Goal: Task Accomplishment & Management: Complete application form

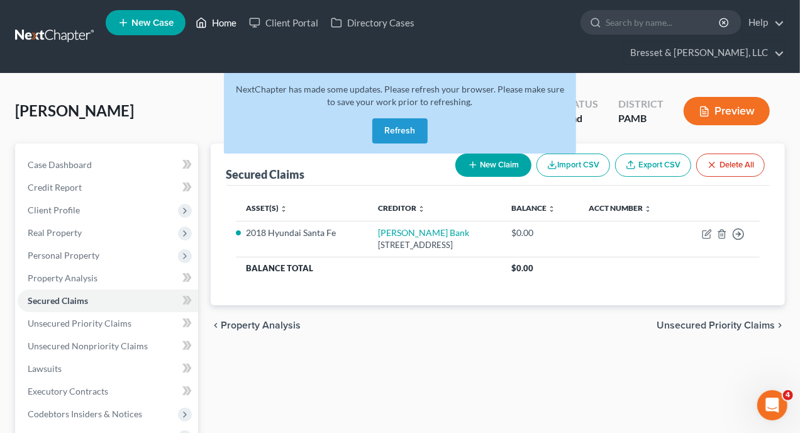
click at [226, 27] on link "Home" at bounding box center [215, 22] width 53 height 23
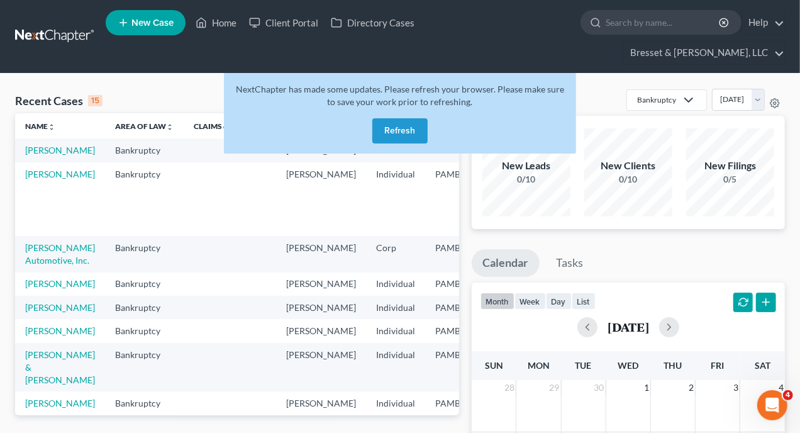
click at [392, 118] on button "Refresh" at bounding box center [399, 130] width 55 height 25
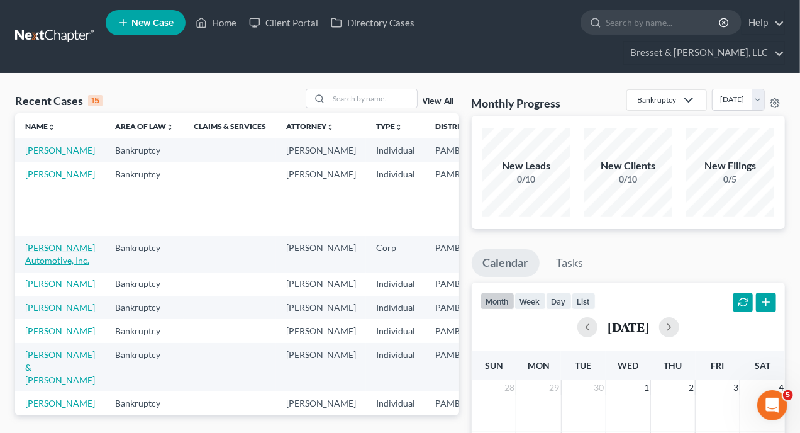
click at [48, 250] on link "[PERSON_NAME] Automotive, Inc." at bounding box center [60, 253] width 70 height 23
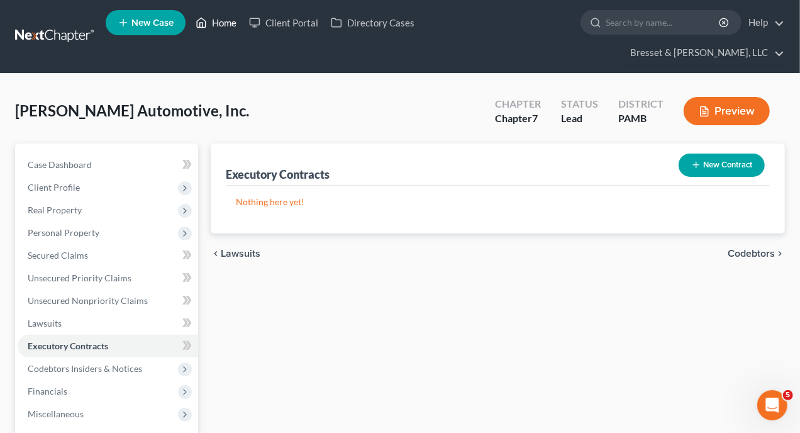
click at [230, 26] on link "Home" at bounding box center [215, 22] width 53 height 23
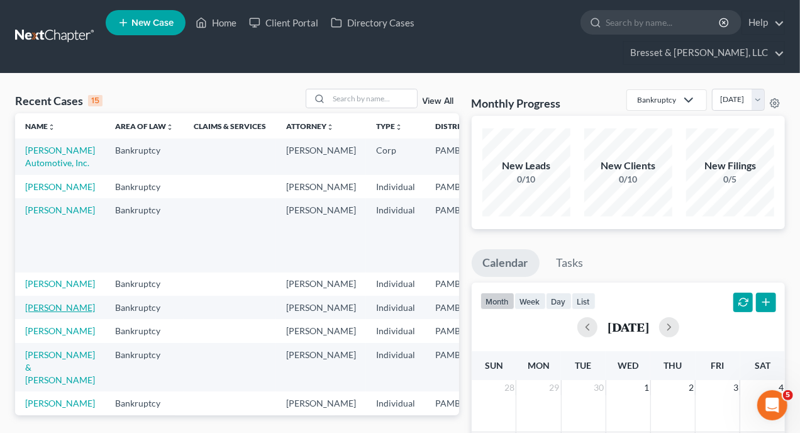
click at [45, 312] on link "[PERSON_NAME]" at bounding box center [60, 307] width 70 height 11
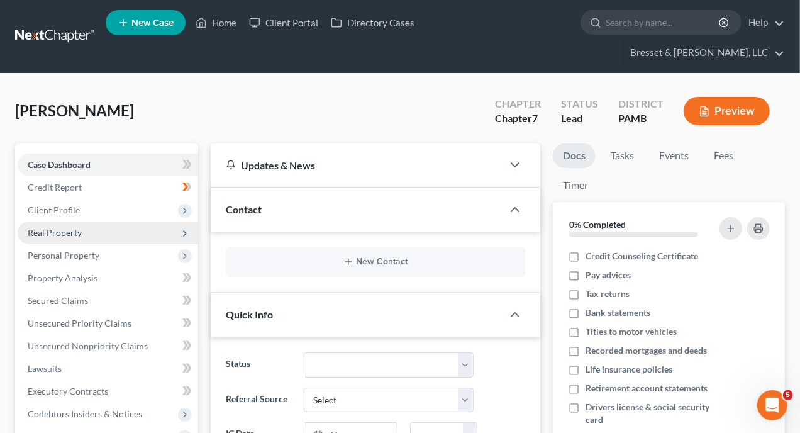
click at [71, 227] on span "Real Property" at bounding box center [55, 232] width 54 height 11
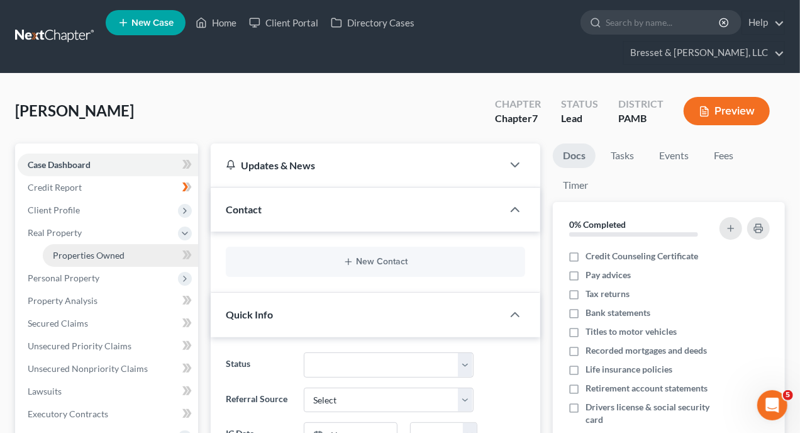
click at [86, 250] on span "Properties Owned" at bounding box center [89, 255] width 72 height 11
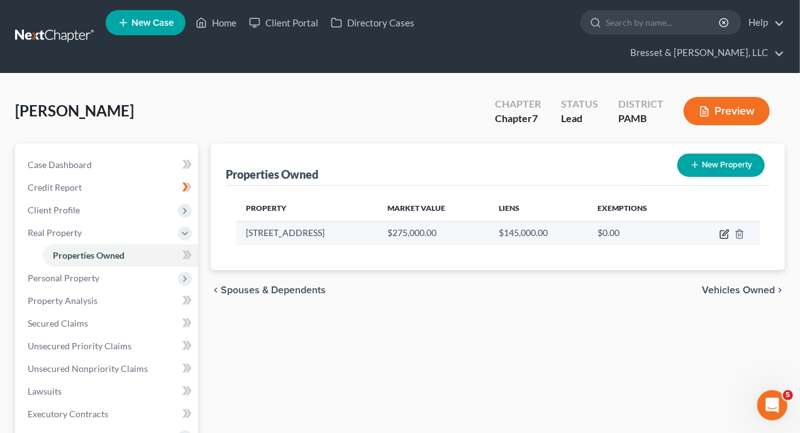
click at [728, 229] on icon "button" at bounding box center [724, 234] width 10 height 10
select select "39"
select select "3"
select select "0"
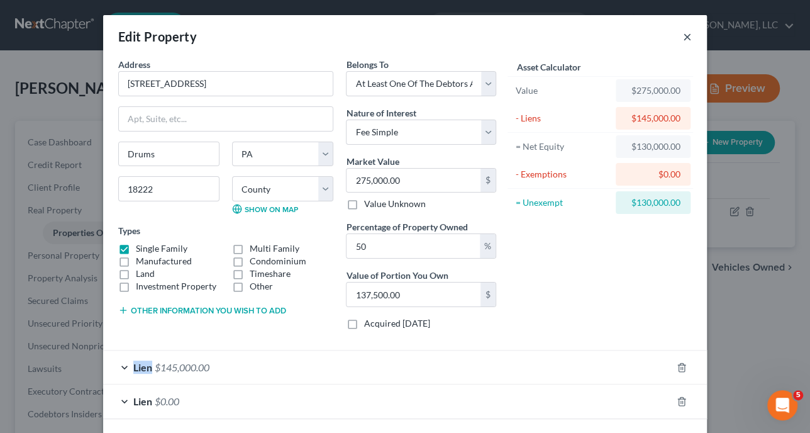
click at [683, 35] on button "×" at bounding box center [687, 36] width 9 height 15
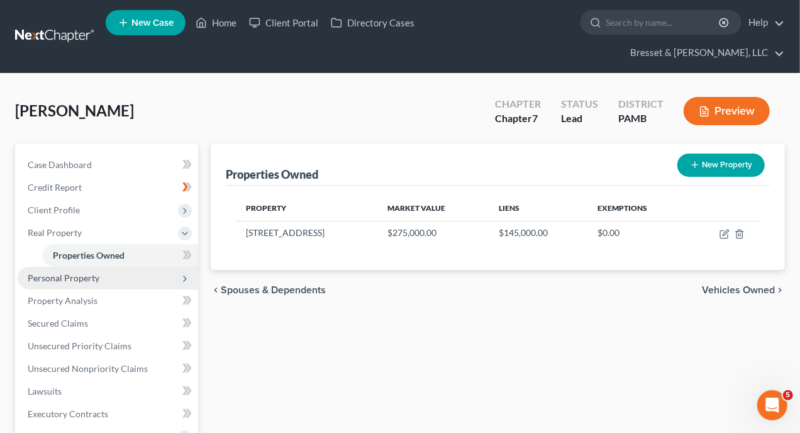
click at [71, 272] on span "Personal Property" at bounding box center [64, 277] width 72 height 11
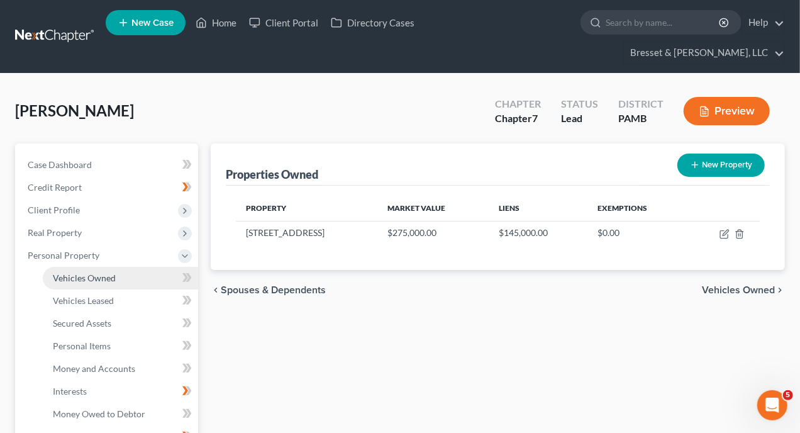
click at [88, 272] on span "Vehicles Owned" at bounding box center [84, 277] width 63 height 11
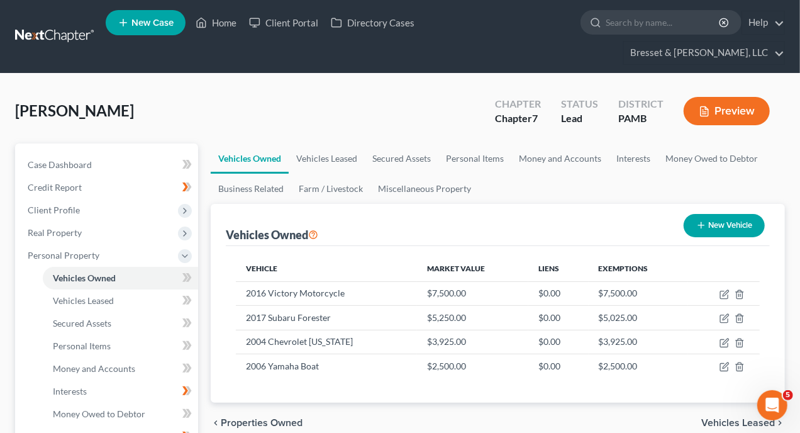
click at [731, 97] on button "Preview" at bounding box center [726, 111] width 86 height 28
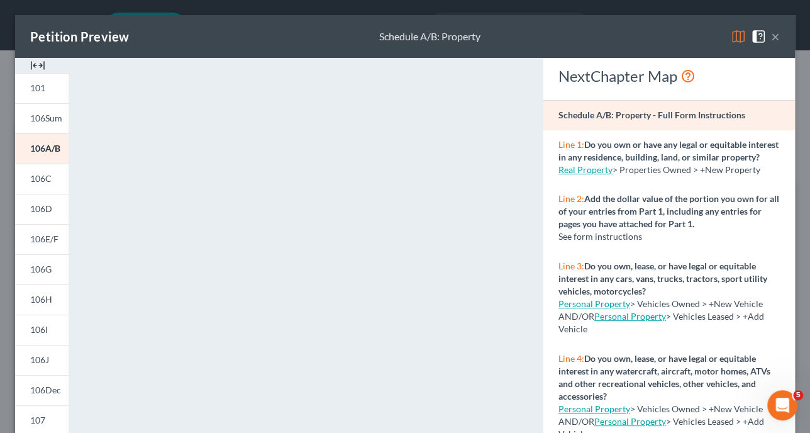
click at [771, 37] on button "×" at bounding box center [775, 36] width 9 height 15
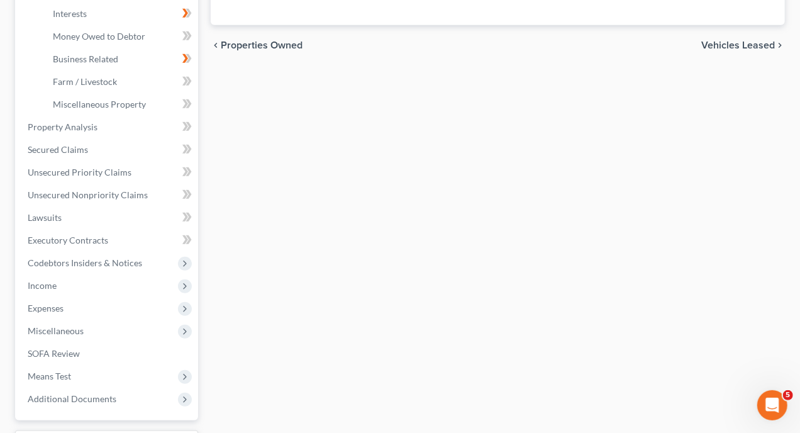
scroll to position [460, 0]
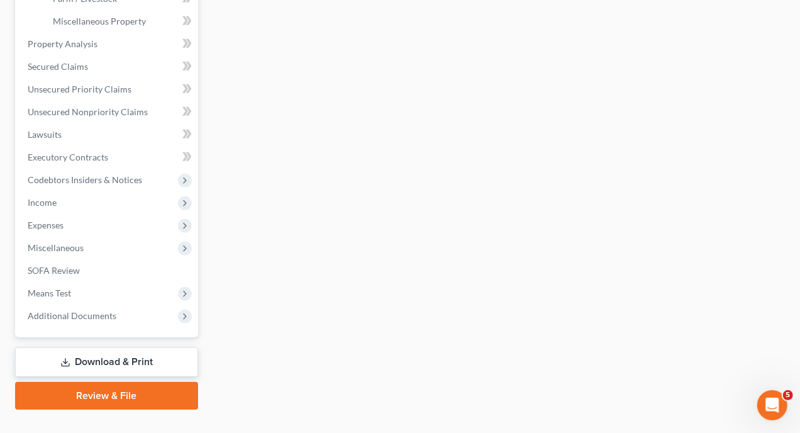
click at [119, 347] on link "Download & Print" at bounding box center [106, 362] width 183 height 30
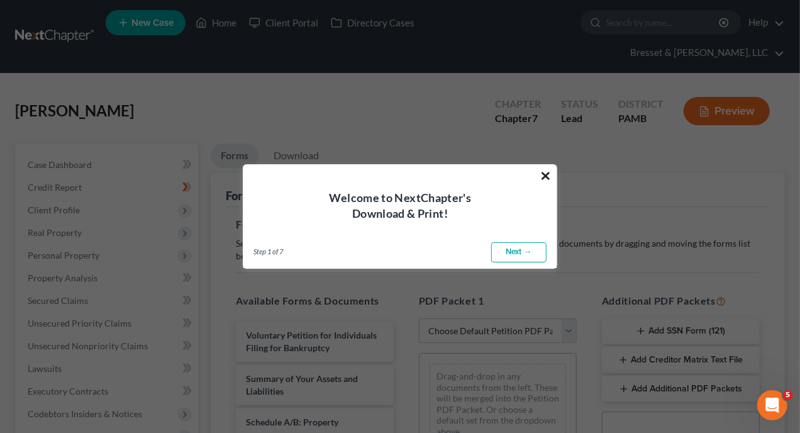
click at [543, 174] on button "×" at bounding box center [545, 175] width 12 height 20
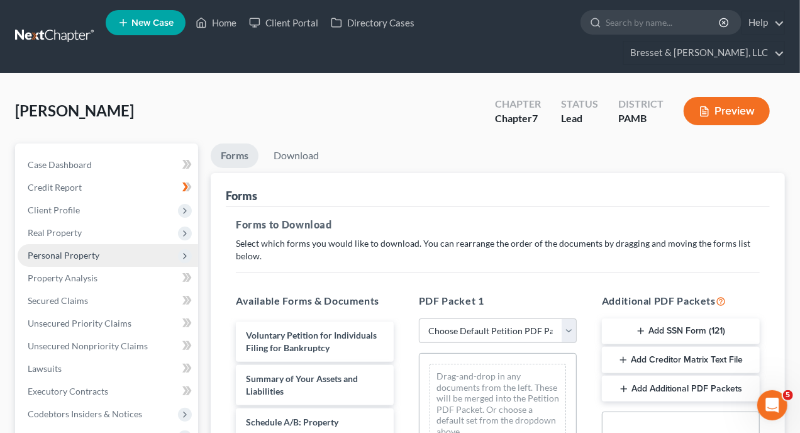
click at [90, 250] on span "Personal Property" at bounding box center [64, 255] width 72 height 11
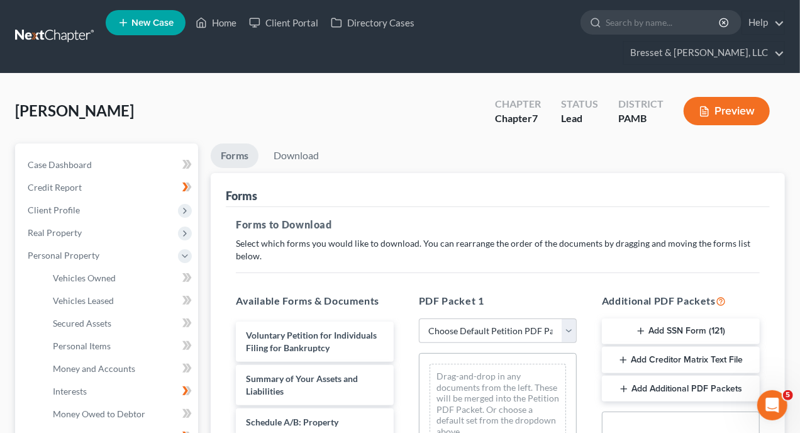
click at [721, 97] on button "Preview" at bounding box center [726, 111] width 86 height 28
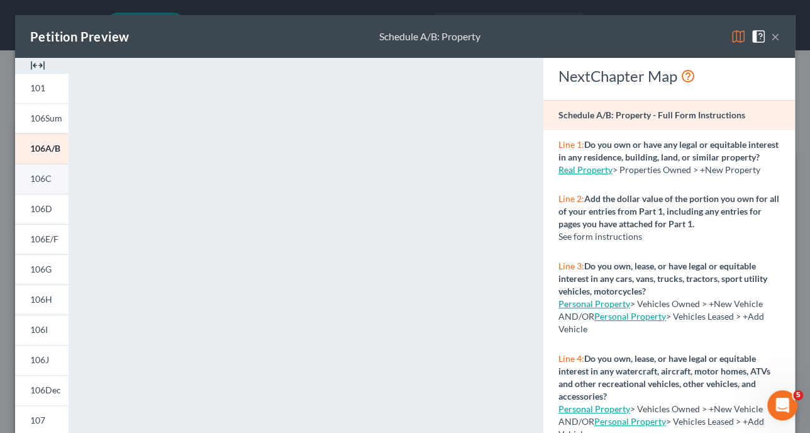
click at [48, 177] on span "106C" at bounding box center [40, 178] width 21 height 11
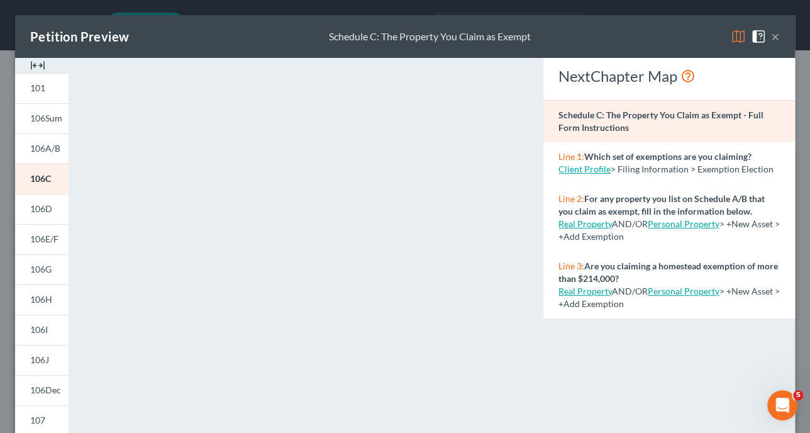
click at [771, 34] on button "×" at bounding box center [775, 36] width 9 height 15
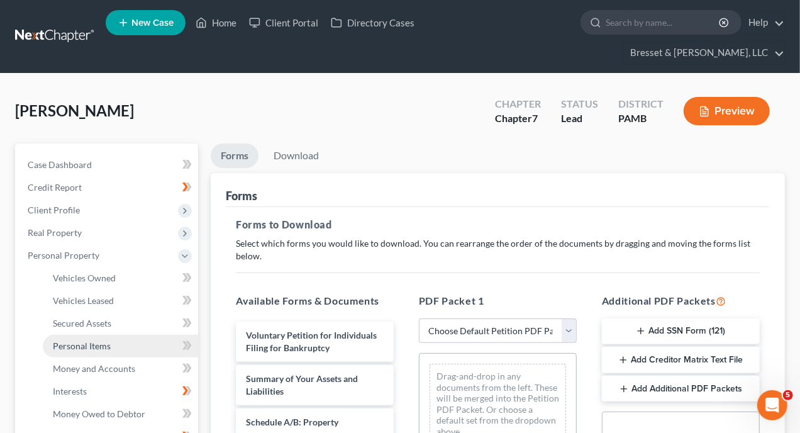
click at [84, 340] on span "Personal Items" at bounding box center [82, 345] width 58 height 11
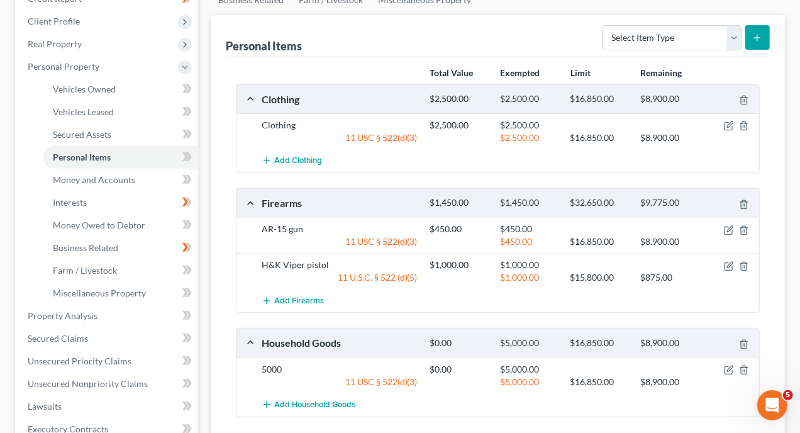
scroll to position [251, 0]
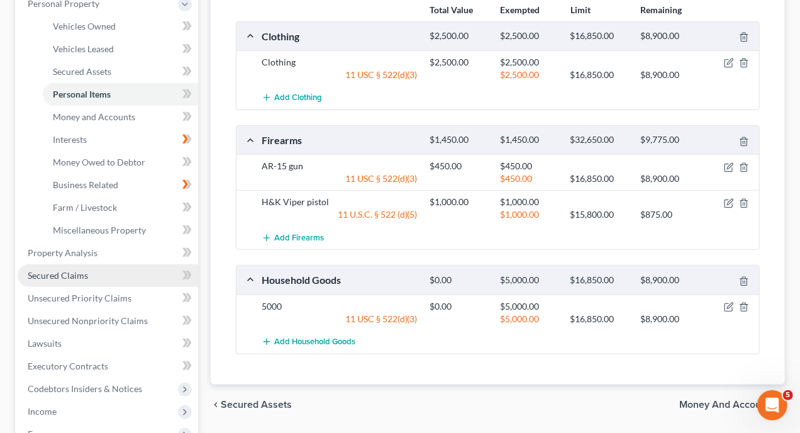
click at [75, 270] on span "Secured Claims" at bounding box center [58, 275] width 60 height 11
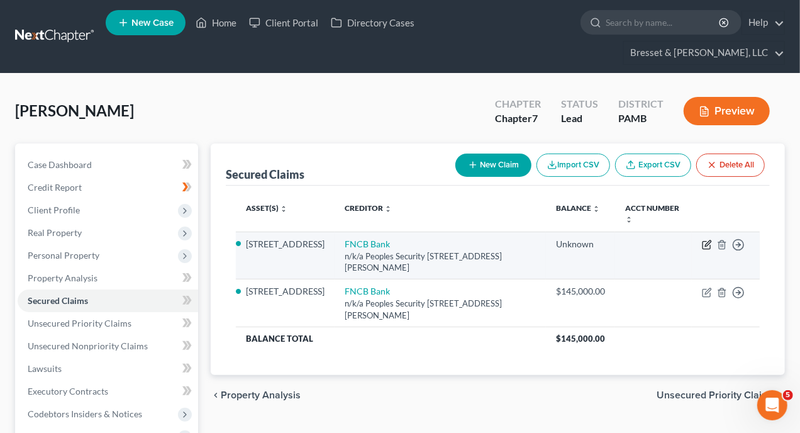
click at [707, 240] on icon "button" at bounding box center [707, 245] width 10 height 10
select select "39"
select select "4"
select select "3"
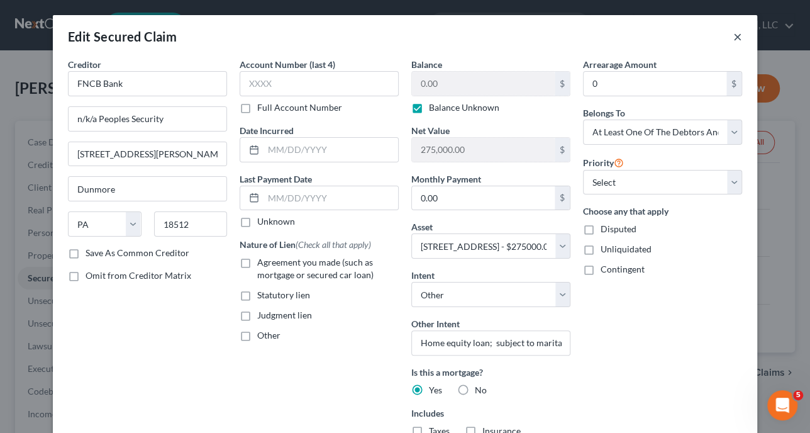
click at [733, 33] on button "×" at bounding box center [737, 36] width 9 height 15
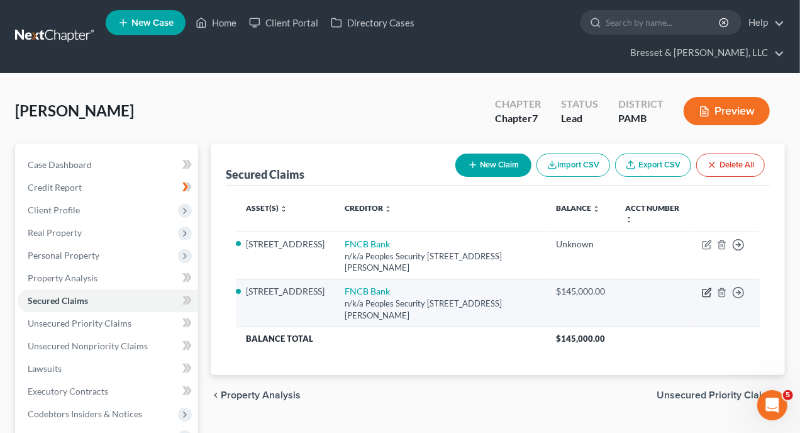
click at [710, 289] on icon "button" at bounding box center [706, 293] width 8 height 8
select select "39"
select select "4"
select select "3"
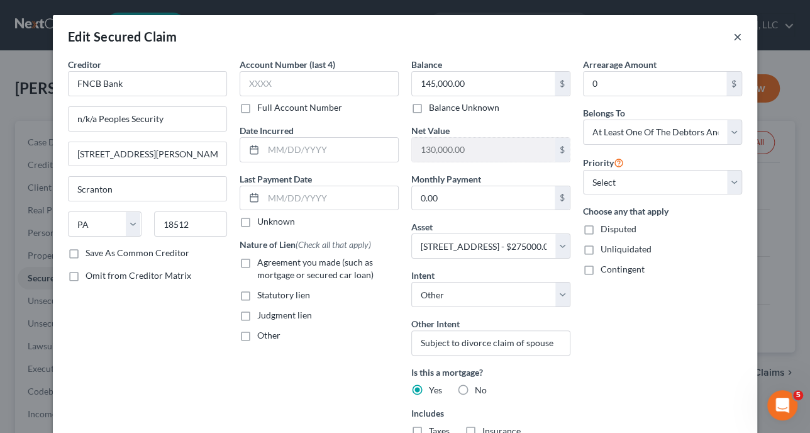
click at [733, 36] on button "×" at bounding box center [737, 36] width 9 height 15
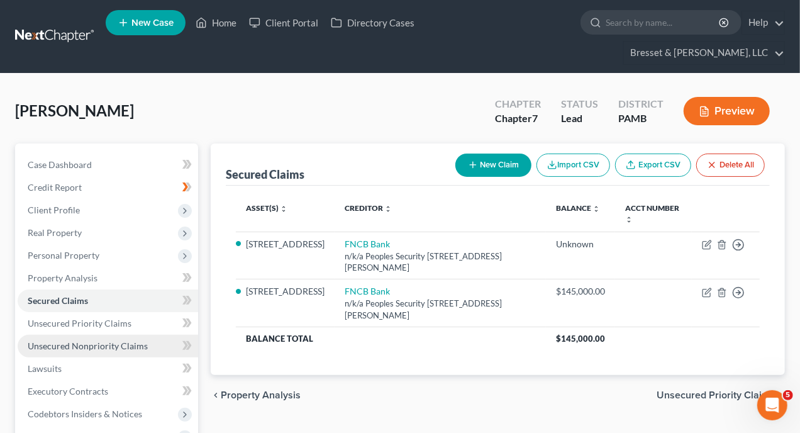
click at [108, 340] on span "Unsecured Nonpriority Claims" at bounding box center [88, 345] width 120 height 11
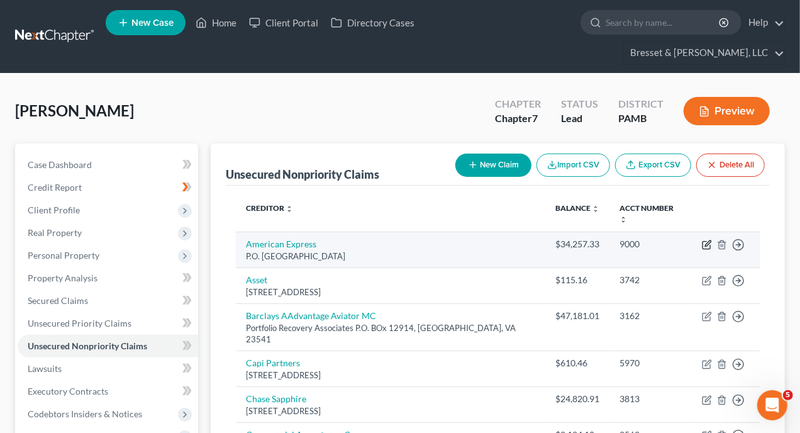
click at [710, 240] on icon "button" at bounding box center [707, 245] width 10 height 10
select select "4"
select select "0"
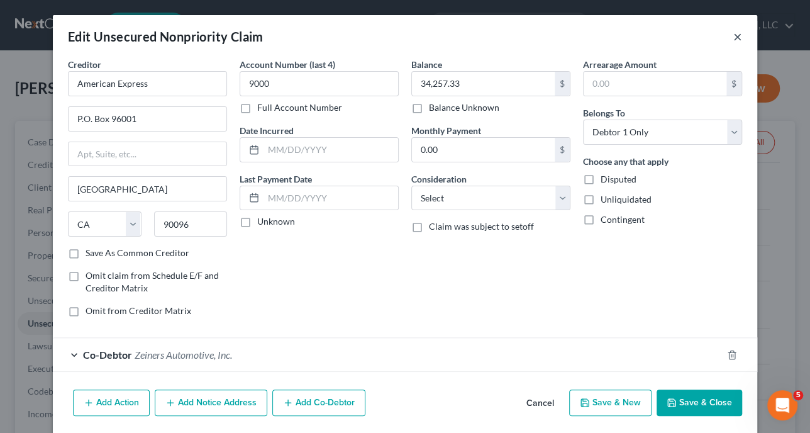
click at [733, 35] on button "×" at bounding box center [737, 36] width 9 height 15
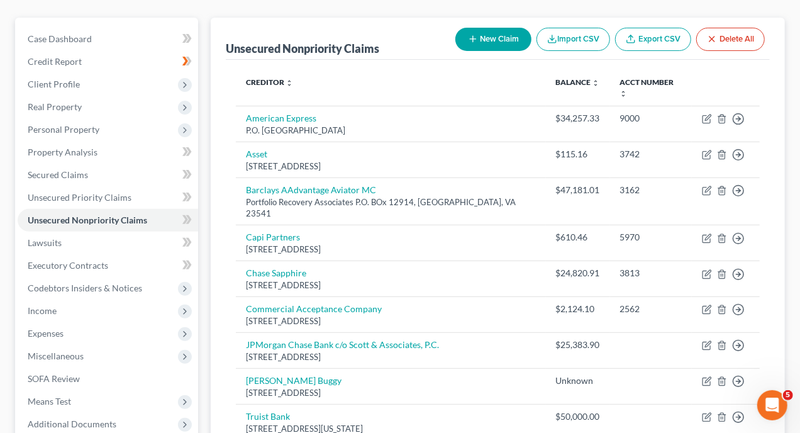
scroll to position [189, 0]
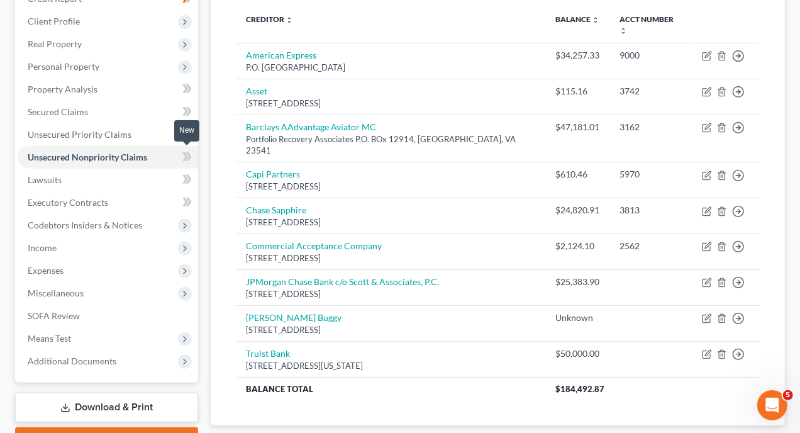
click at [184, 172] on icon at bounding box center [186, 180] width 9 height 16
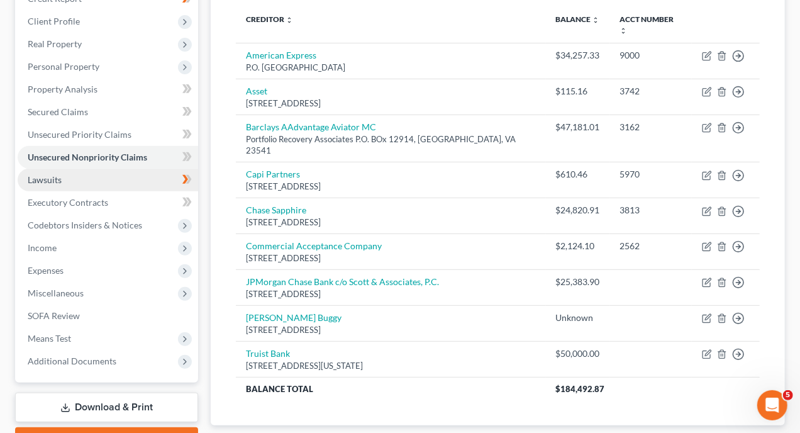
click at [56, 174] on span "Lawsuits" at bounding box center [45, 179] width 34 height 11
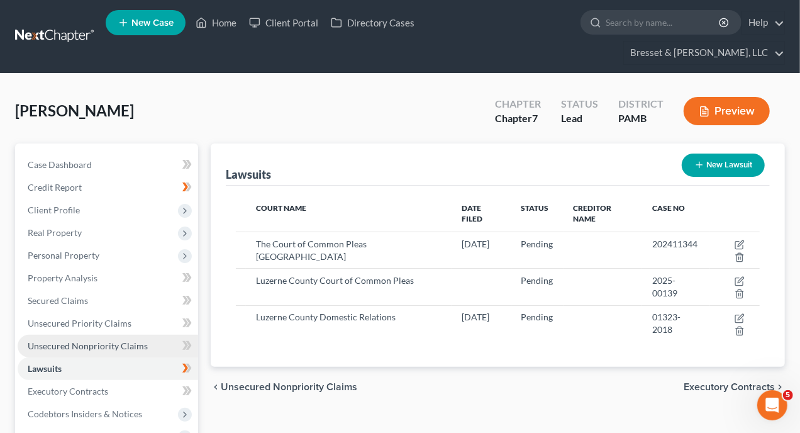
click at [104, 340] on span "Unsecured Nonpriority Claims" at bounding box center [88, 345] width 120 height 11
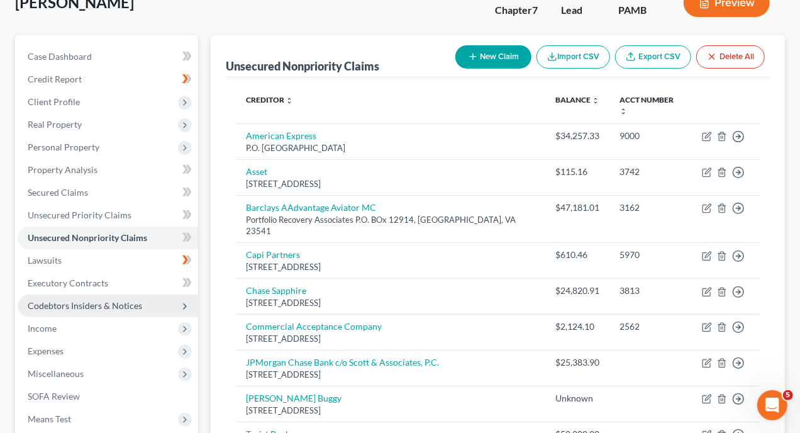
scroll to position [45, 0]
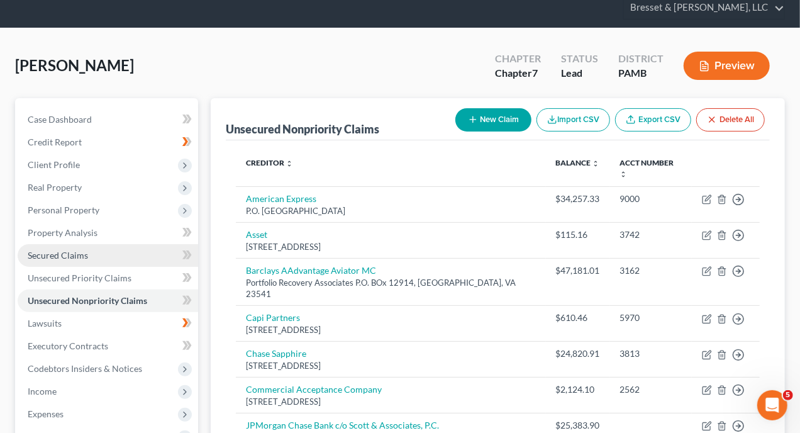
click at [72, 250] on span "Secured Claims" at bounding box center [58, 255] width 60 height 11
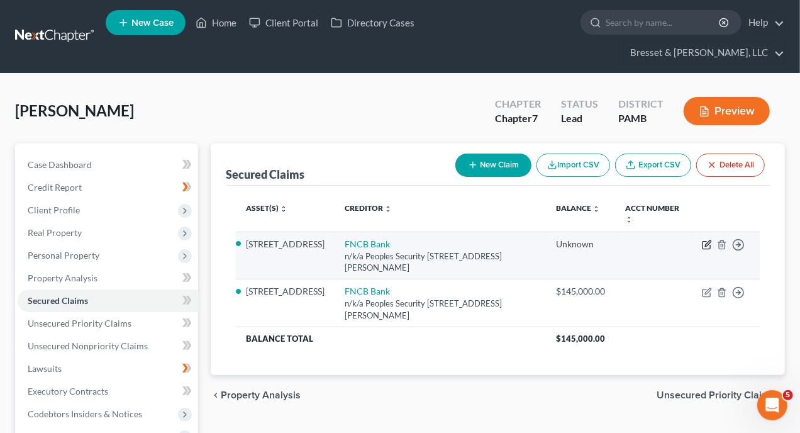
click at [706, 240] on icon "button" at bounding box center [707, 245] width 10 height 10
select select "39"
select select "4"
select select "3"
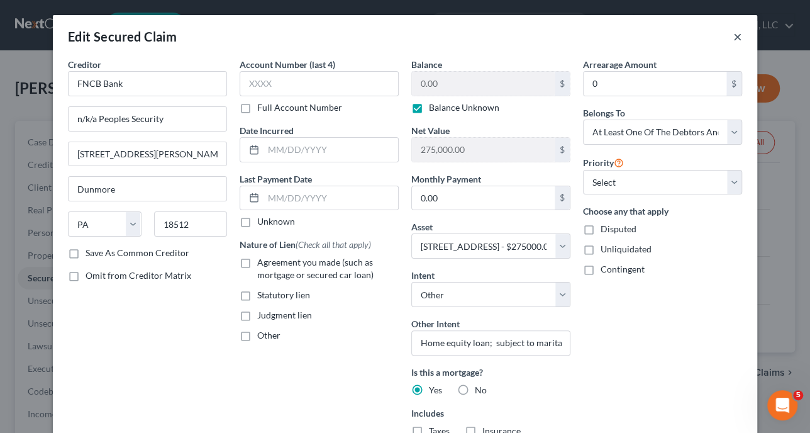
click at [733, 31] on button "×" at bounding box center [737, 36] width 9 height 15
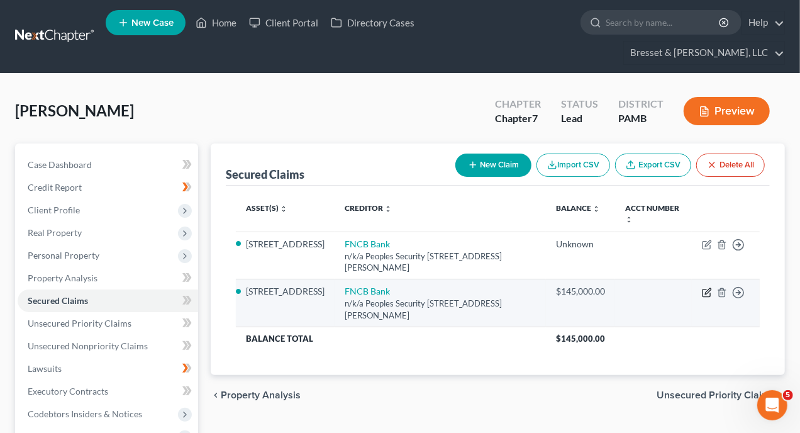
click at [707, 288] on icon "button" at bounding box center [708, 291] width 6 height 6
select select "39"
select select "4"
select select "3"
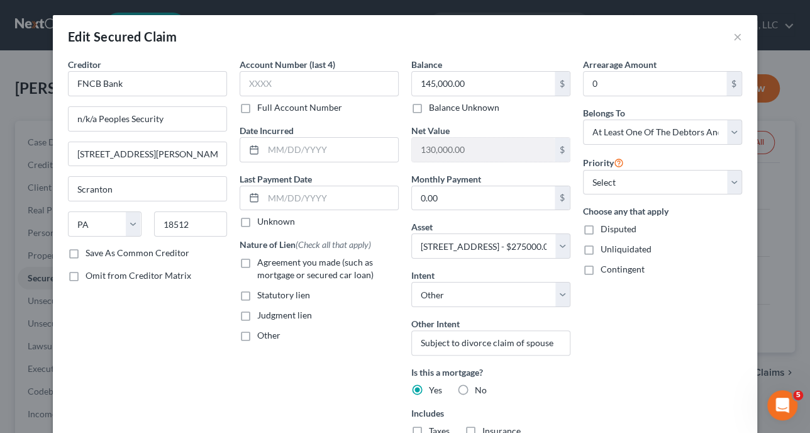
click at [257, 263] on label "Agreement you made (such as mortgage or secured car loan)" at bounding box center [327, 268] width 141 height 25
click at [262, 263] on input "Agreement you made (such as mortgage or secured car loan)" at bounding box center [266, 260] width 8 height 8
checkbox input "true"
click at [416, 243] on select "Select Other Multiple Assets Clothing - Clothing - $2500.0 2016 Victory Motorcy…" at bounding box center [490, 245] width 159 height 25
click at [619, 323] on div "Arrearage Amount 0 $ Belongs To * Select Debtor 1 Only Debtor 2 Only Debtor 1 A…" at bounding box center [663, 294] width 172 height 472
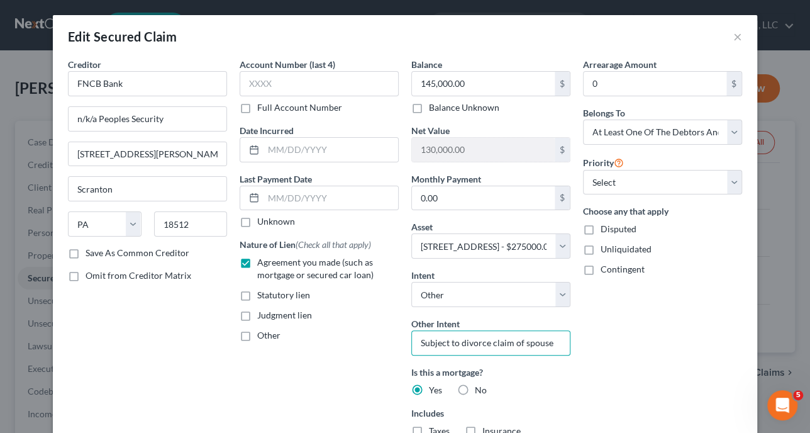
click at [414, 340] on input "Subject to divorce claim of spouse" at bounding box center [490, 342] width 159 height 25
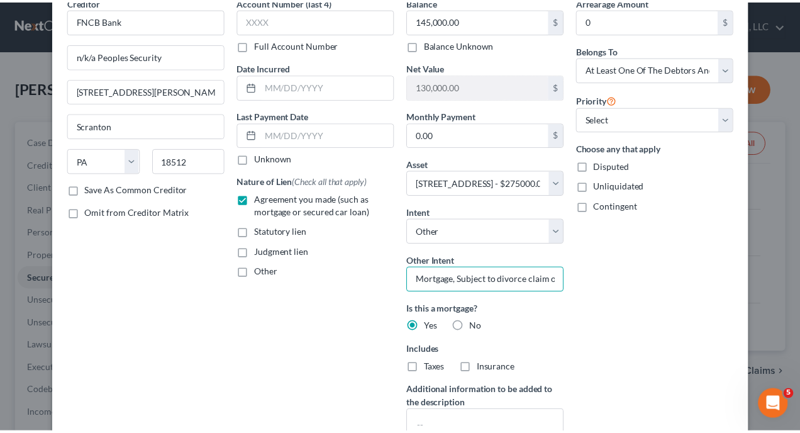
scroll to position [189, 0]
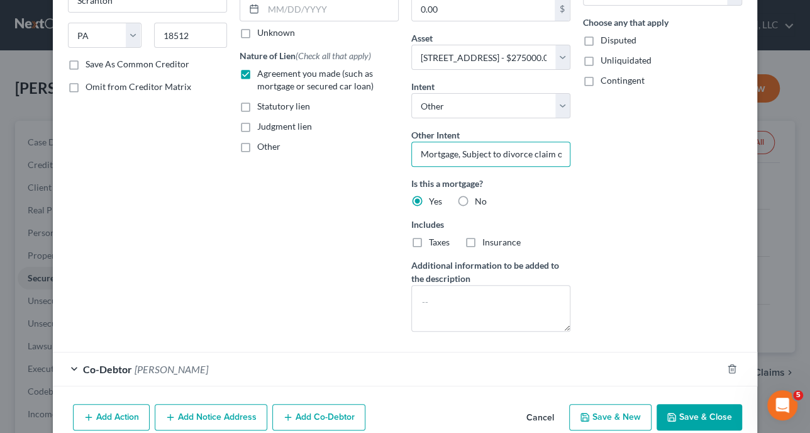
type input "Mortgage, Subject to divorce claim of spouse"
click at [680, 414] on button "Save & Close" at bounding box center [699, 417] width 86 height 26
select select
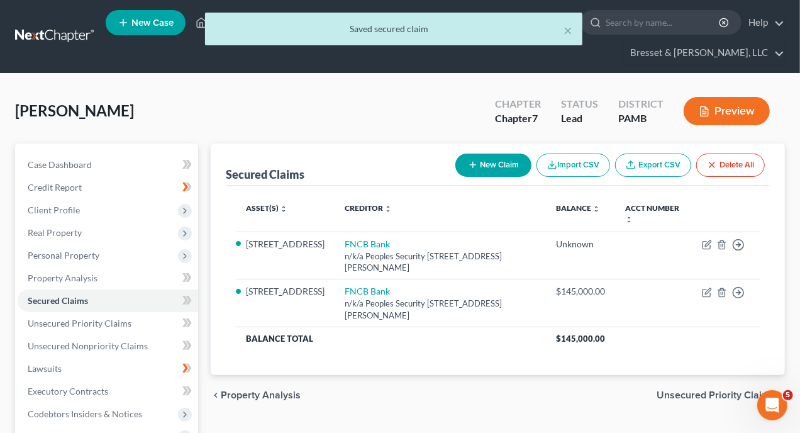
click at [732, 97] on button "Preview" at bounding box center [726, 111] width 86 height 28
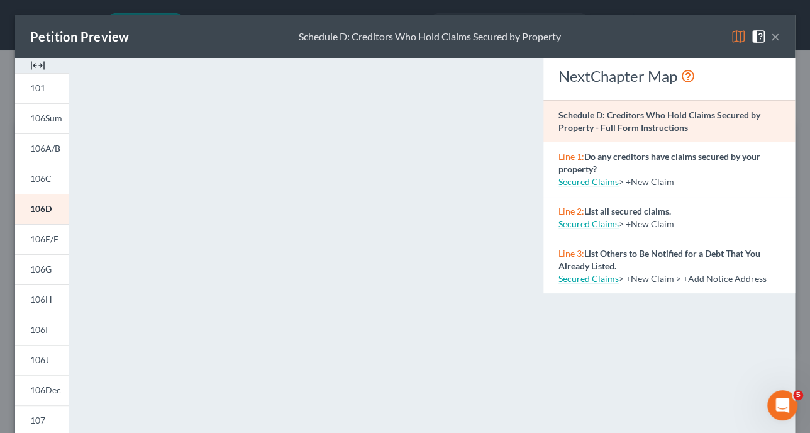
click at [771, 36] on button "×" at bounding box center [775, 36] width 9 height 15
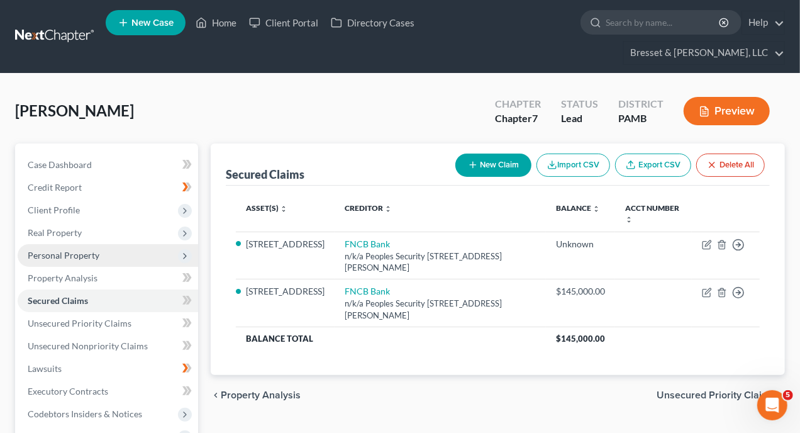
click at [58, 250] on span "Personal Property" at bounding box center [64, 255] width 72 height 11
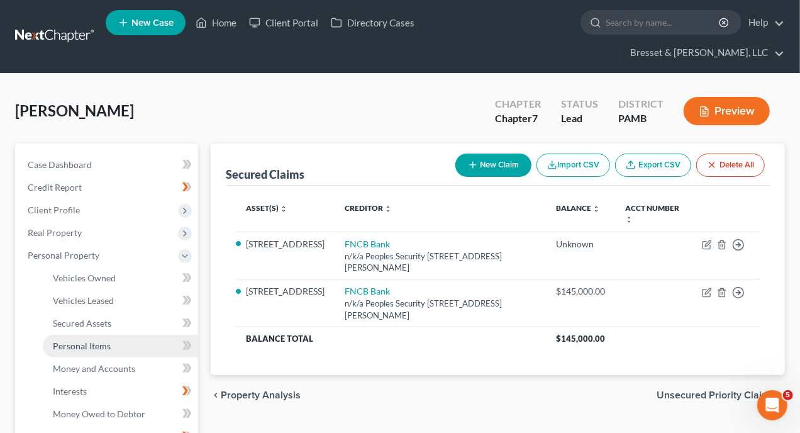
click at [99, 340] on span "Personal Items" at bounding box center [82, 345] width 58 height 11
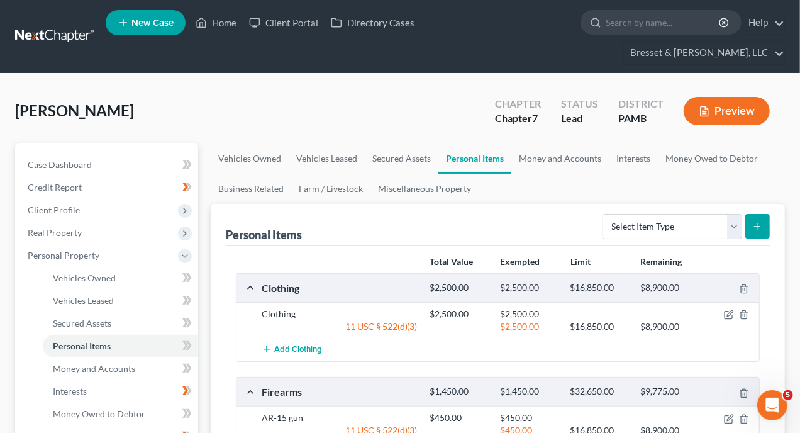
click at [754, 221] on icon "submit" at bounding box center [757, 226] width 10 height 10
click at [731, 214] on select "Select Item Type Clothing Collectibles Of Value Electronics Firearms Household …" at bounding box center [672, 226] width 140 height 25
select select "electronics"
click at [604, 214] on select "Select Item Type Clothing Collectibles Of Value Electronics Firearms Household …" at bounding box center [672, 226] width 140 height 25
click at [757, 223] on line "submit" at bounding box center [757, 226] width 0 height 6
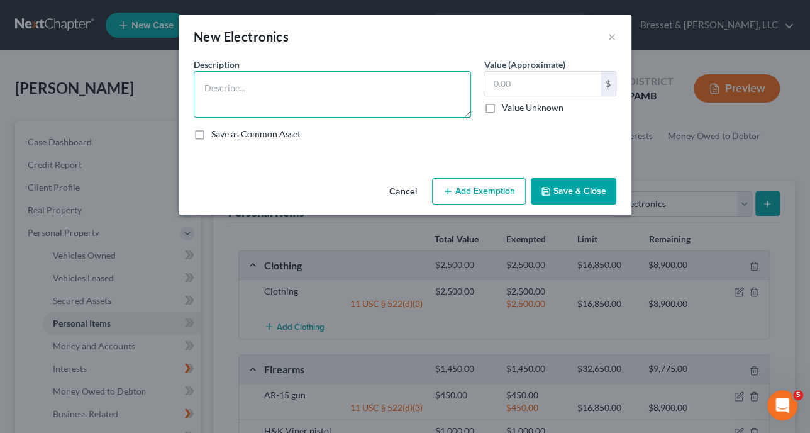
click at [311, 93] on textarea at bounding box center [332, 94] width 277 height 47
type textarea "b"
type textarea "Basic electronics"
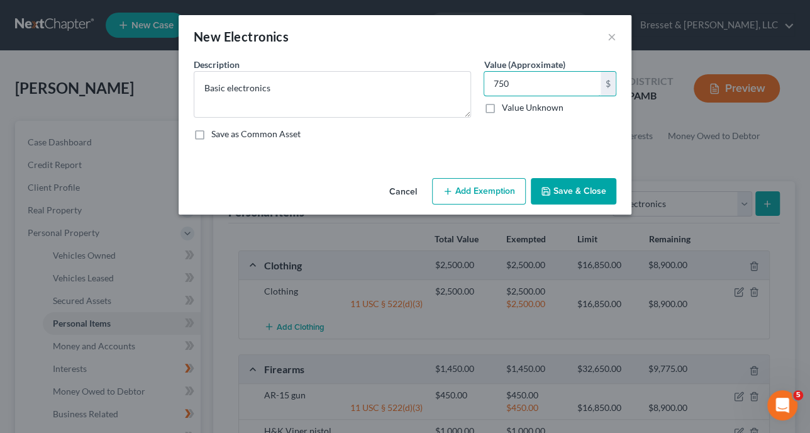
type input "750"
click at [502, 192] on button "Add Exemption" at bounding box center [479, 191] width 94 height 26
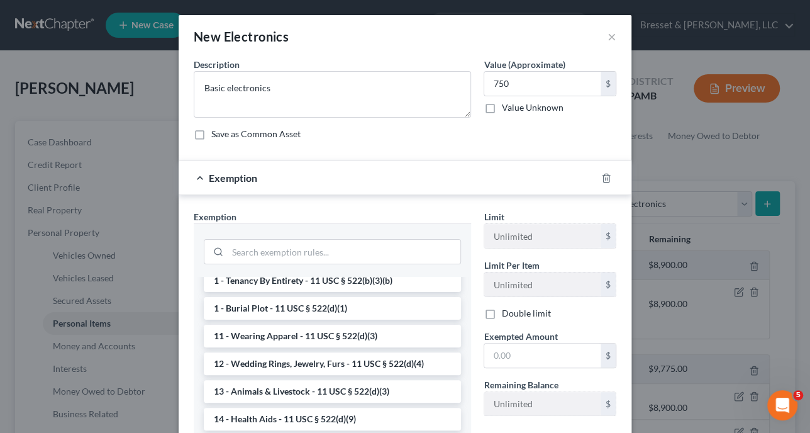
scroll to position [126, 0]
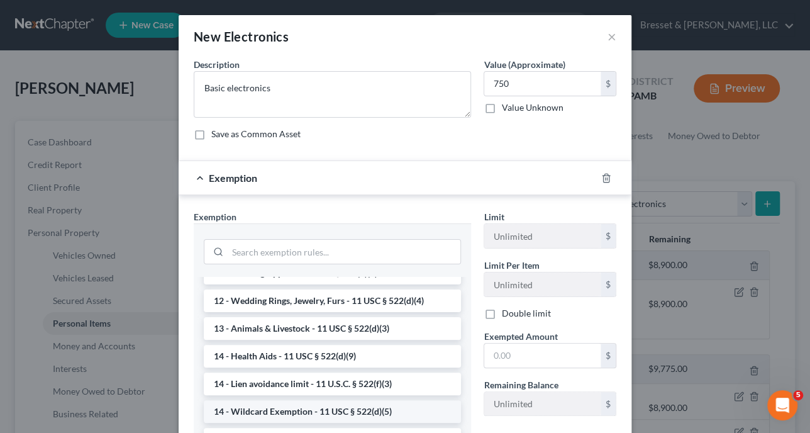
click at [310, 408] on li "14 - Wildcard Exemption - 11 USC § 522(d)(5)" at bounding box center [332, 411] width 257 height 23
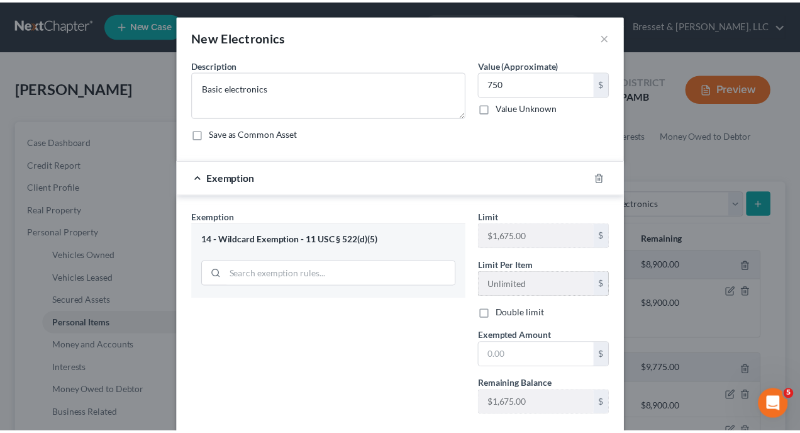
scroll to position [63, 0]
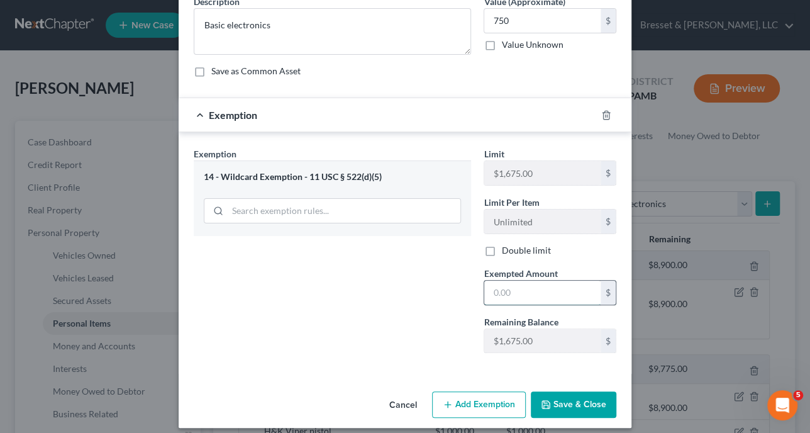
click at [555, 295] on input "text" at bounding box center [542, 292] width 116 height 24
type input "750"
click at [561, 406] on button "Save & Close" at bounding box center [574, 404] width 86 height 26
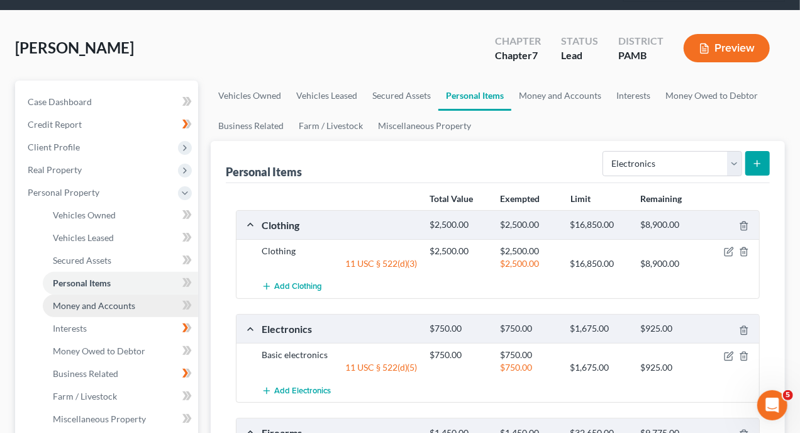
click at [121, 300] on span "Money and Accounts" at bounding box center [94, 305] width 82 height 11
